Goal: Task Accomplishment & Management: Use online tool/utility

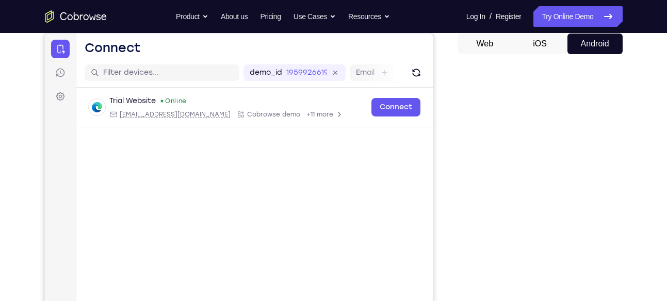
scroll to position [102, 0]
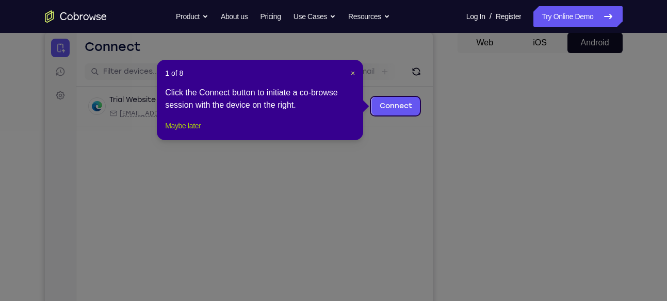
click at [191, 132] on button "Maybe later" at bounding box center [183, 126] width 36 height 12
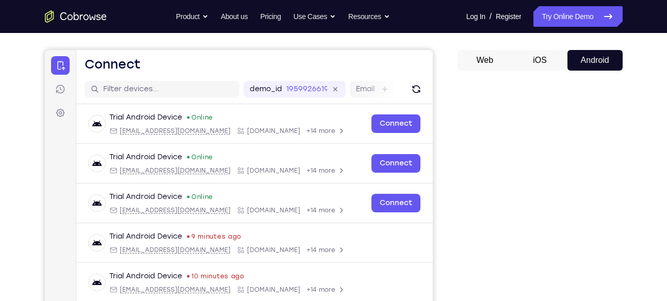
scroll to position [84, 0]
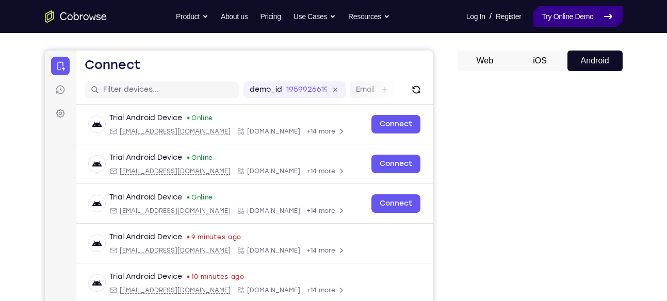
click at [562, 11] on link "Try Online Demo" at bounding box center [577, 16] width 89 height 21
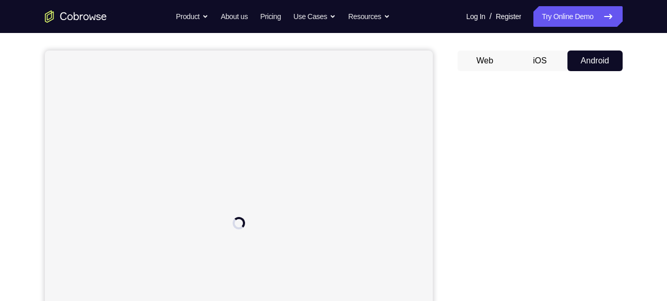
scroll to position [81, 0]
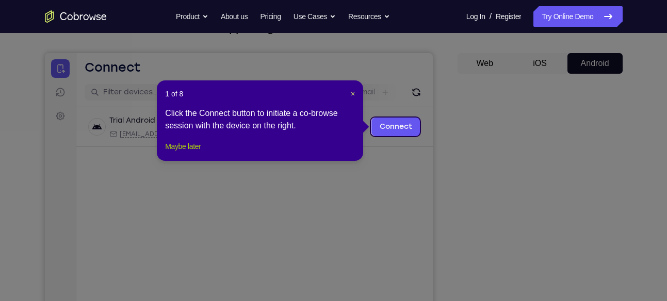
click at [199, 153] on button "Maybe later" at bounding box center [183, 146] width 36 height 12
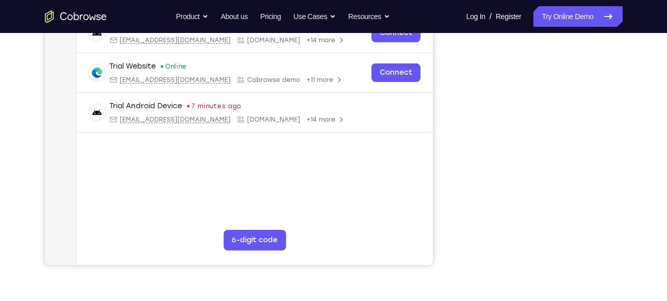
scroll to position [216, 0]
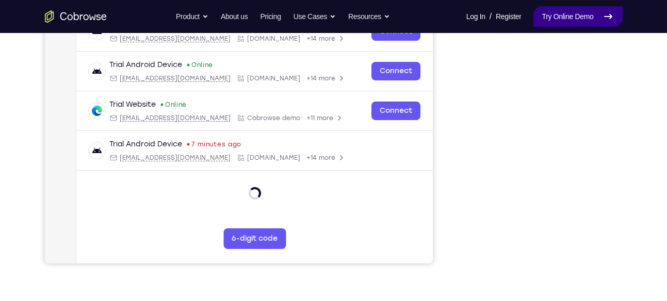
click at [546, 24] on link "Try Online Demo" at bounding box center [577, 16] width 89 height 21
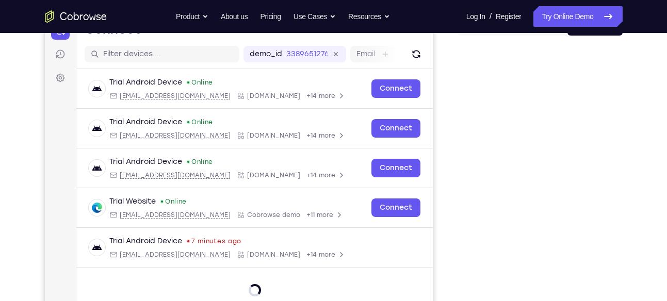
scroll to position [120, 0]
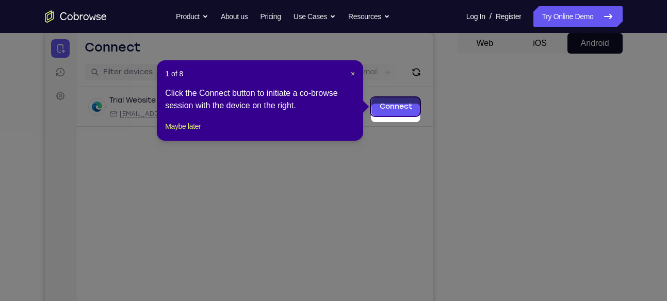
scroll to position [95, 0]
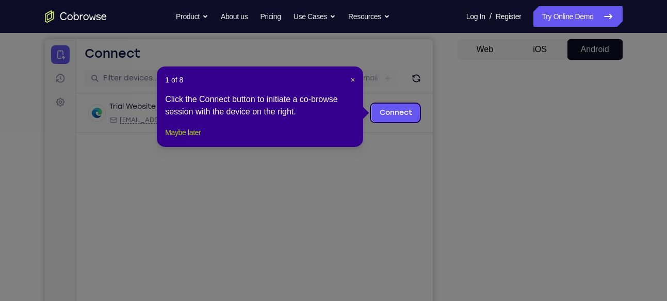
click at [184, 139] on button "Maybe later" at bounding box center [183, 132] width 36 height 12
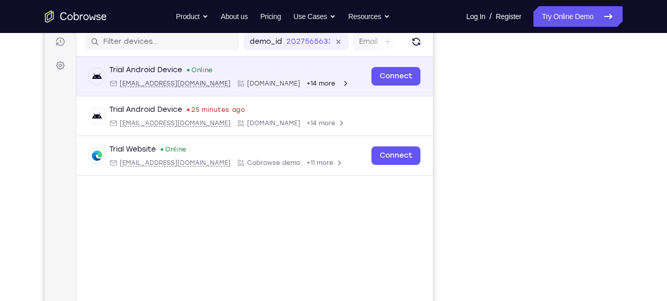
scroll to position [131, 0]
